Goal: Navigation & Orientation: Find specific page/section

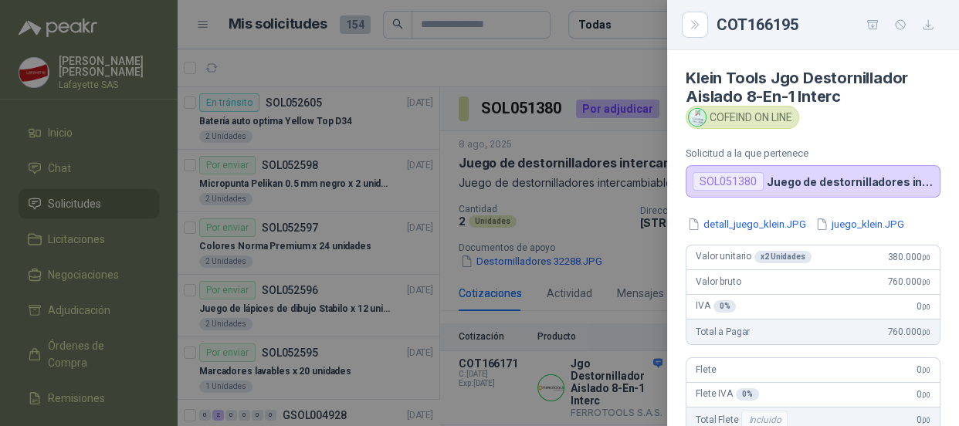
scroll to position [15, 0]
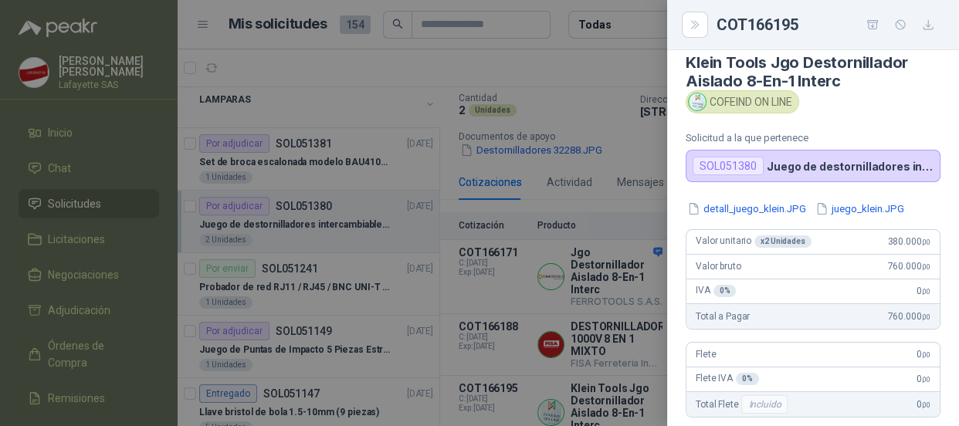
click at [59, 144] on div at bounding box center [479, 213] width 959 height 426
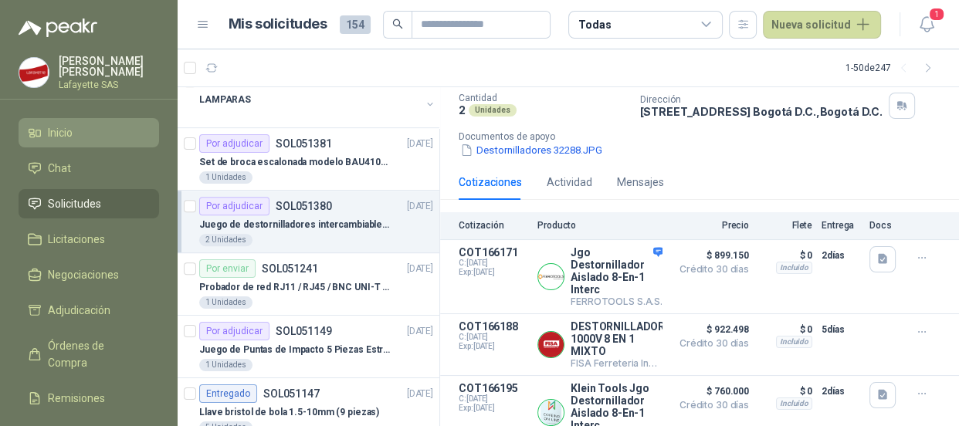
click at [62, 131] on span "Inicio" at bounding box center [60, 132] width 25 height 17
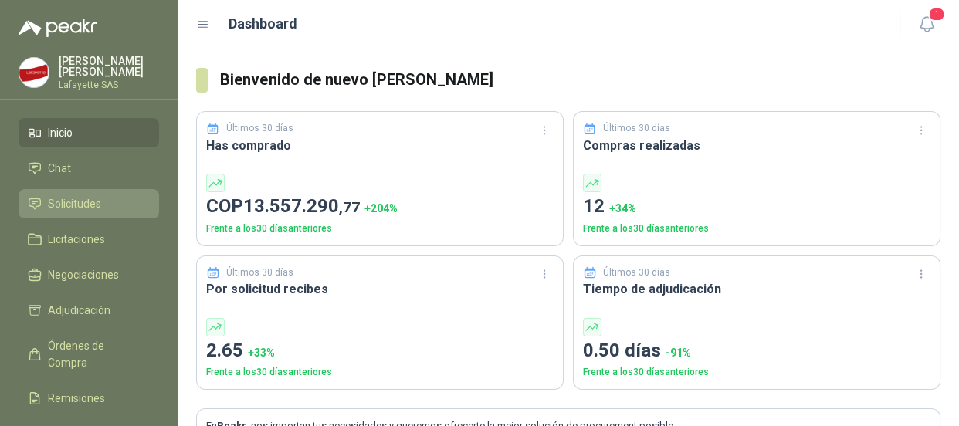
click at [62, 208] on span "Solicitudes" at bounding box center [74, 203] width 53 height 17
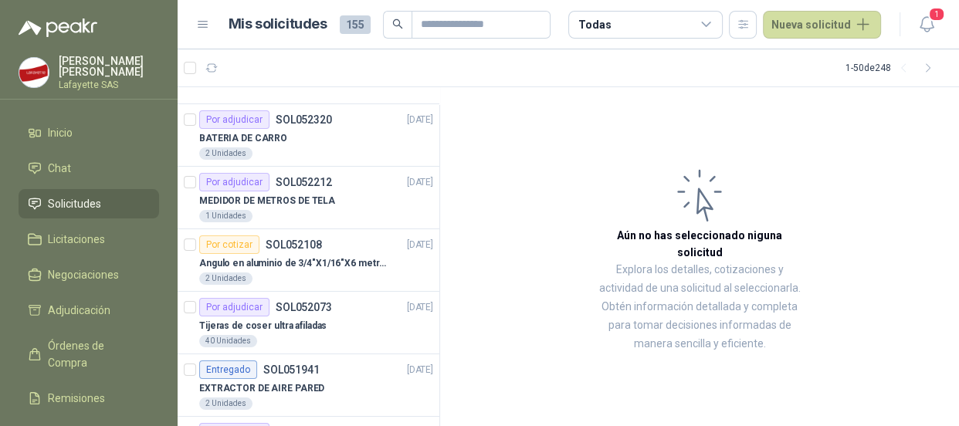
scroll to position [491, 0]
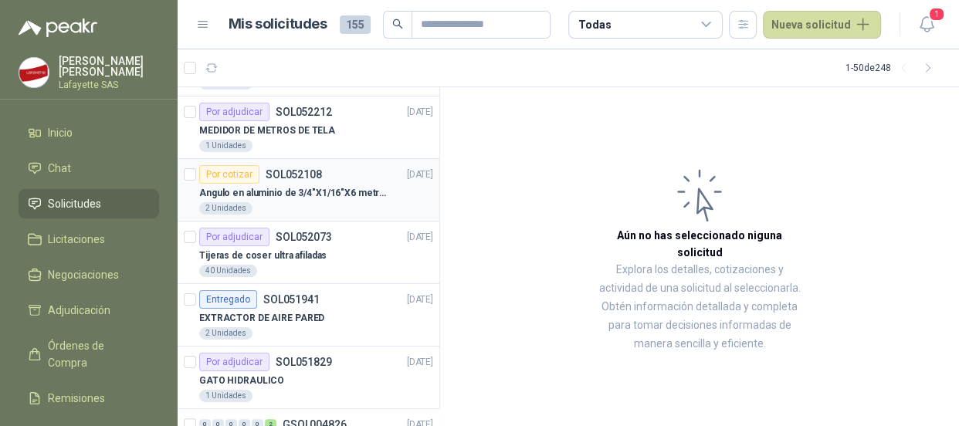
click at [277, 186] on p "Angulo en aluminio de 3/4"X1/16"X6 metros color Anolok" at bounding box center [295, 193] width 192 height 15
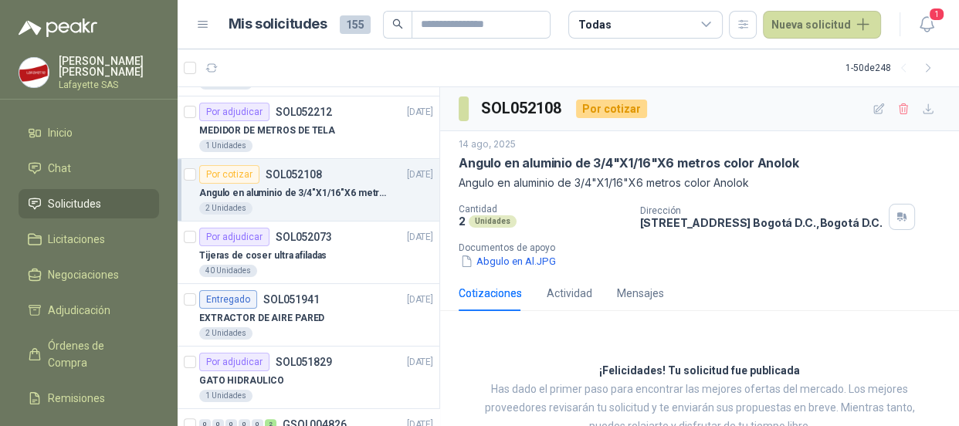
scroll to position [47, 0]
